Goal: Check status: Check status

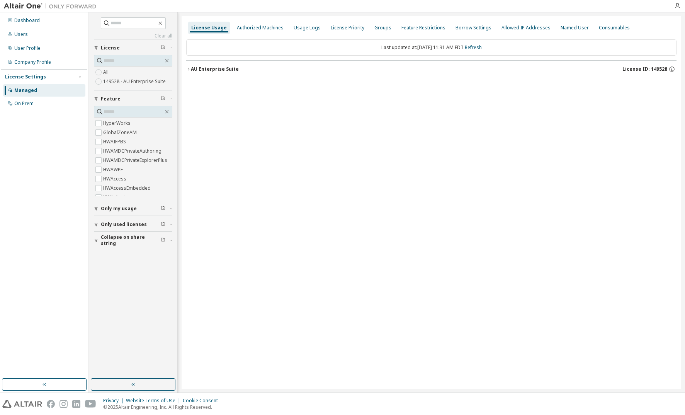
click at [188, 69] on icon "button" at bounding box center [188, 69] width 5 height 5
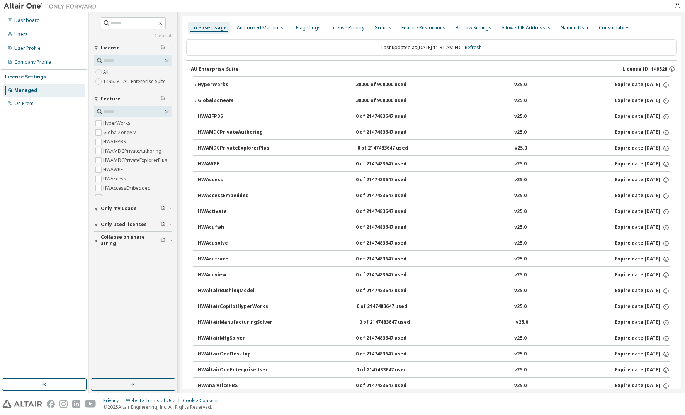
click at [196, 84] on icon "button" at bounding box center [195, 85] width 5 height 5
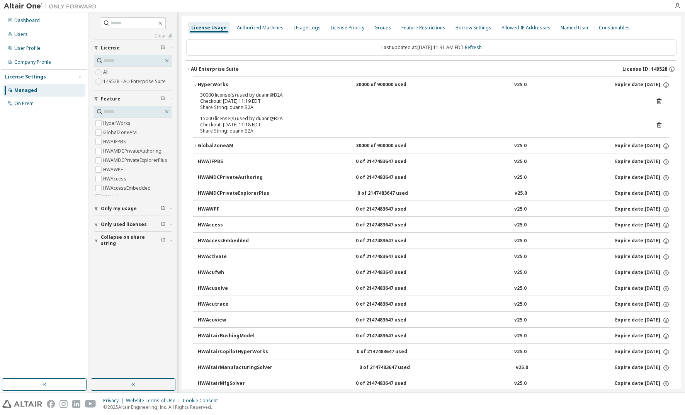
click at [196, 84] on icon "button" at bounding box center [195, 85] width 5 height 5
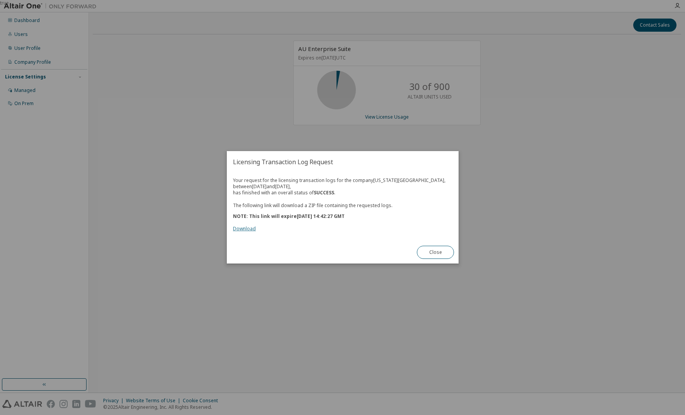
click at [248, 229] on link "Download" at bounding box center [244, 228] width 23 height 7
click at [436, 249] on button "Close" at bounding box center [435, 252] width 37 height 13
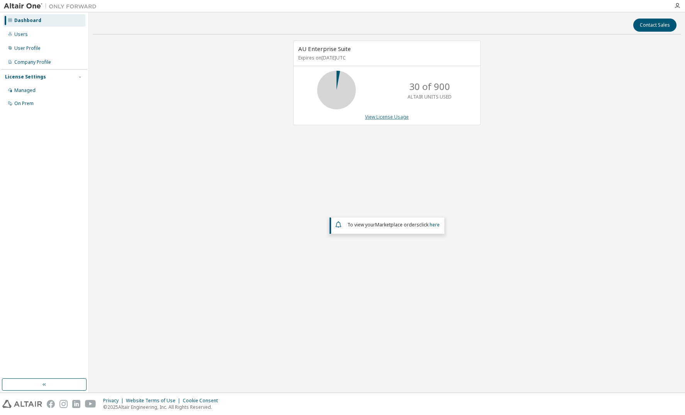
click at [386, 115] on link "View License Usage" at bounding box center [387, 117] width 44 height 7
